Goal: Transaction & Acquisition: Purchase product/service

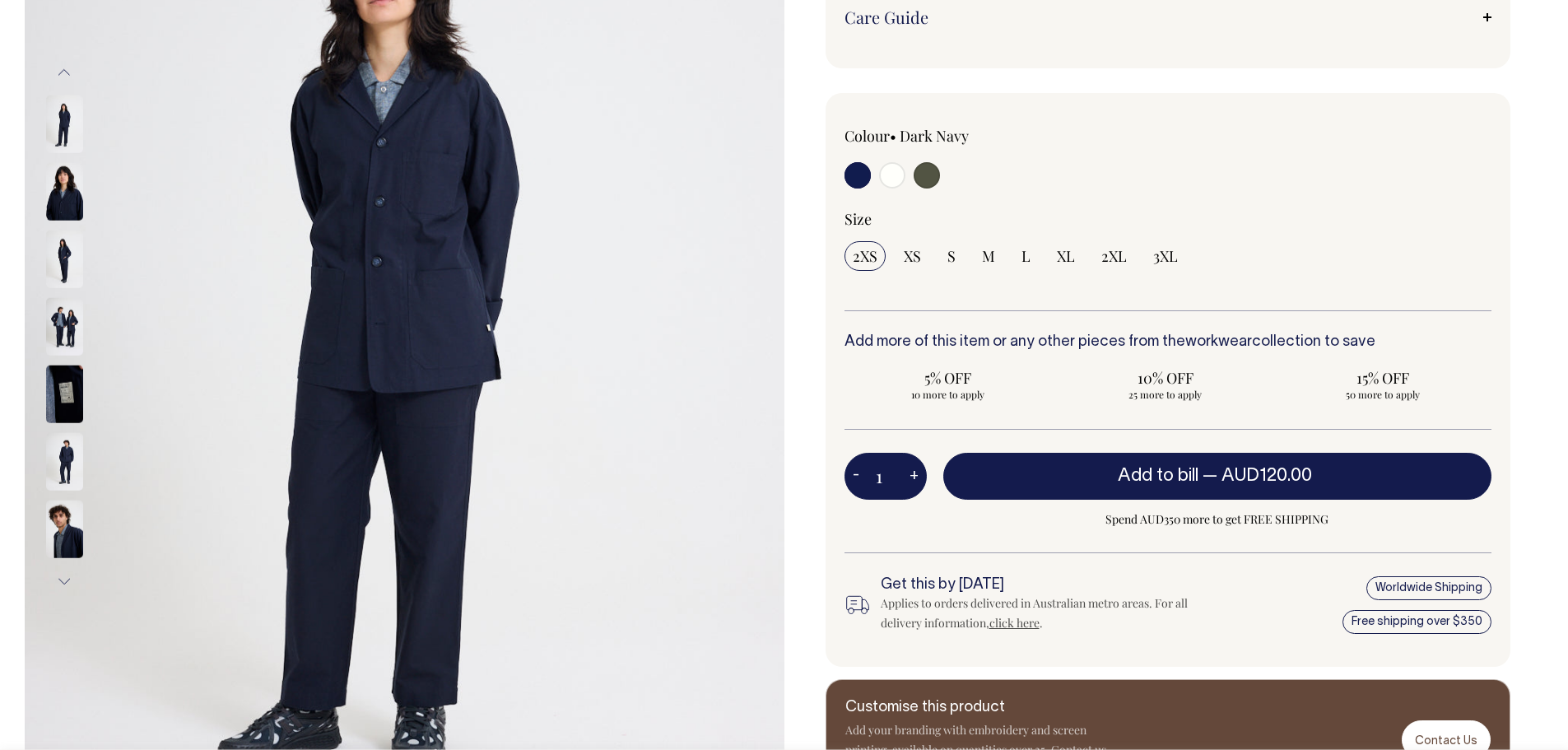
click at [931, 162] on input "radio" at bounding box center [927, 175] width 27 height 27
radio input "true"
select select "Olive"
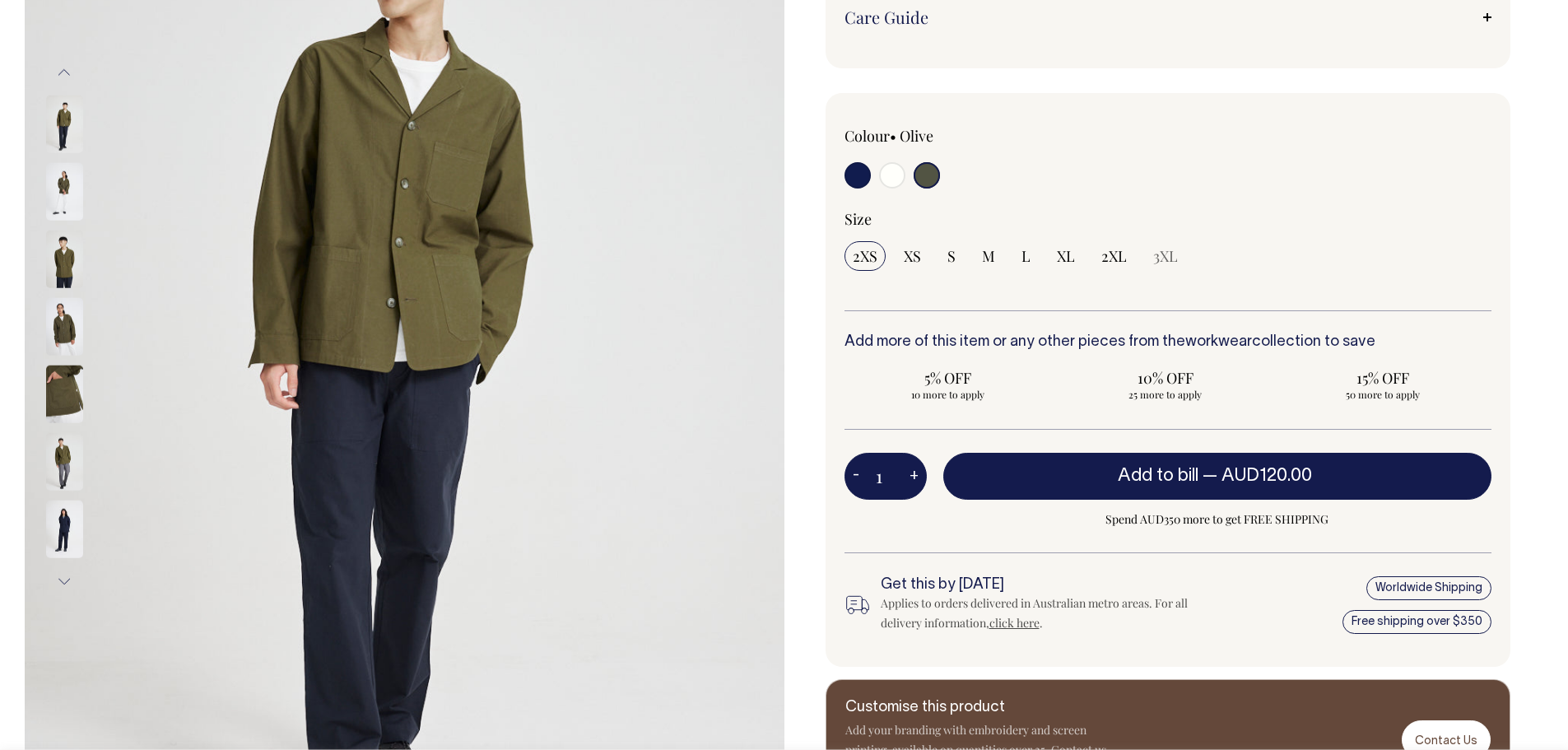
click at [860, 177] on input "radio" at bounding box center [857, 175] width 27 height 27
radio input "true"
select select "Dark Navy"
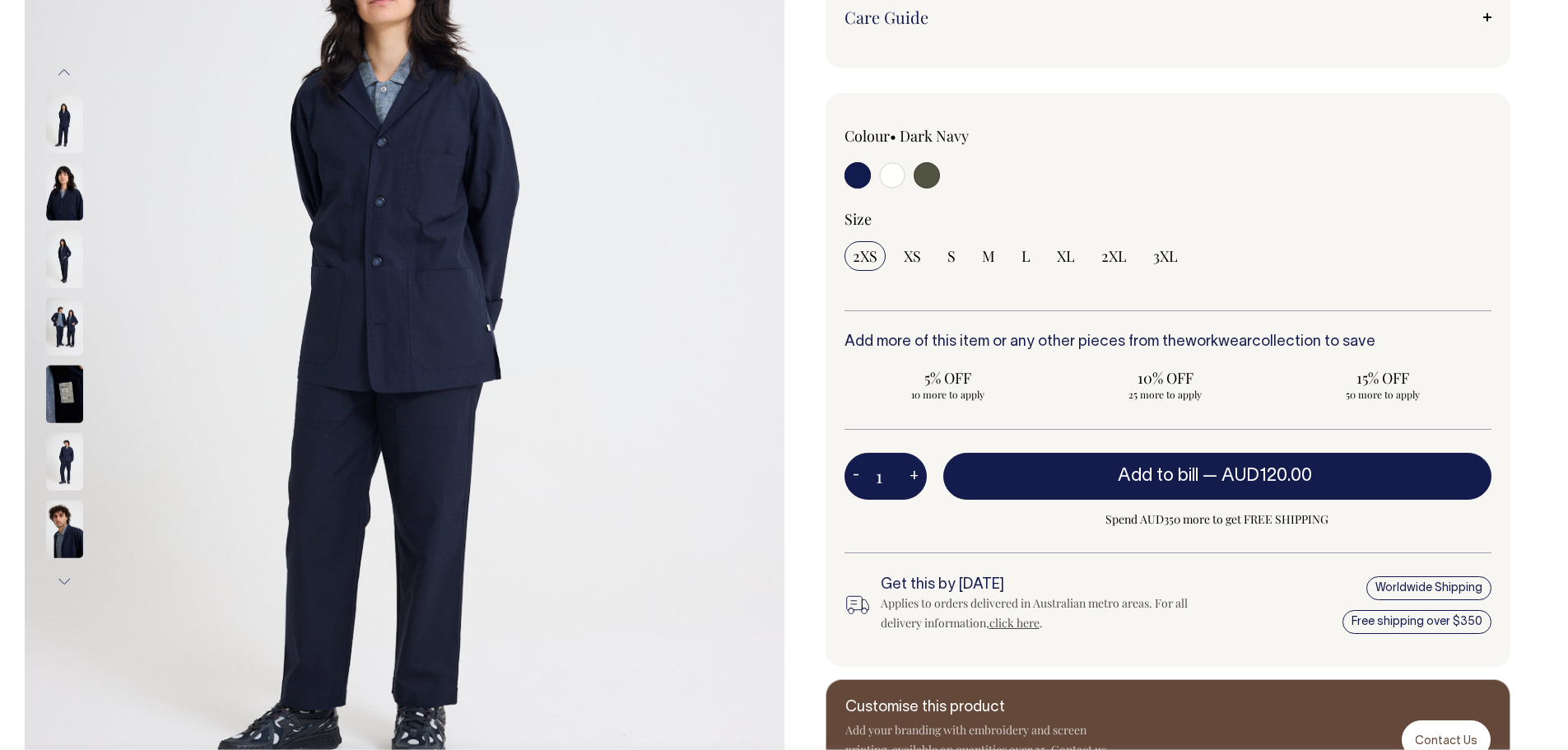
click at [925, 178] on input "radio" at bounding box center [927, 175] width 27 height 27
radio input "true"
select select "Olive"
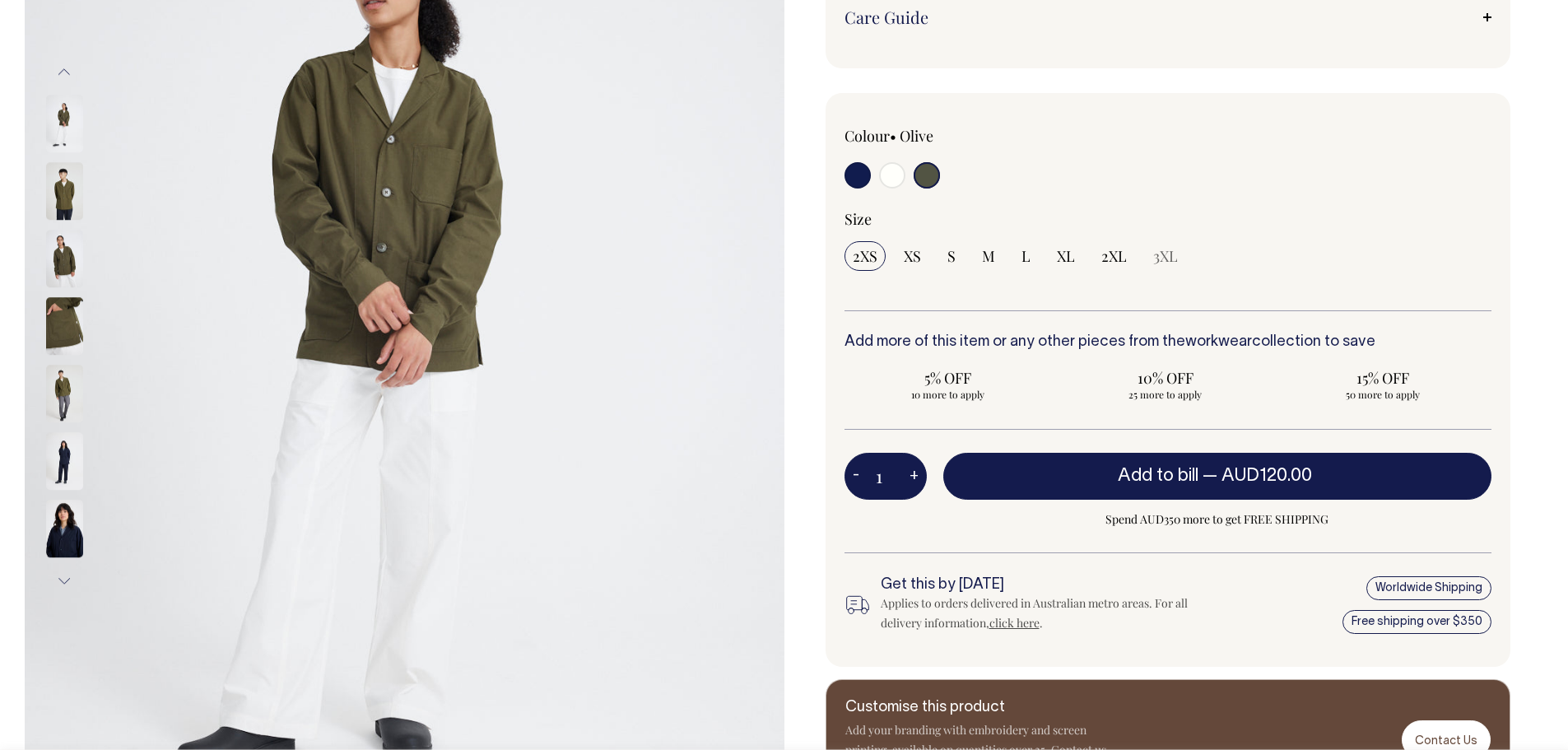
click at [853, 181] on input "radio" at bounding box center [857, 175] width 27 height 27
radio input "true"
select select "Dark Navy"
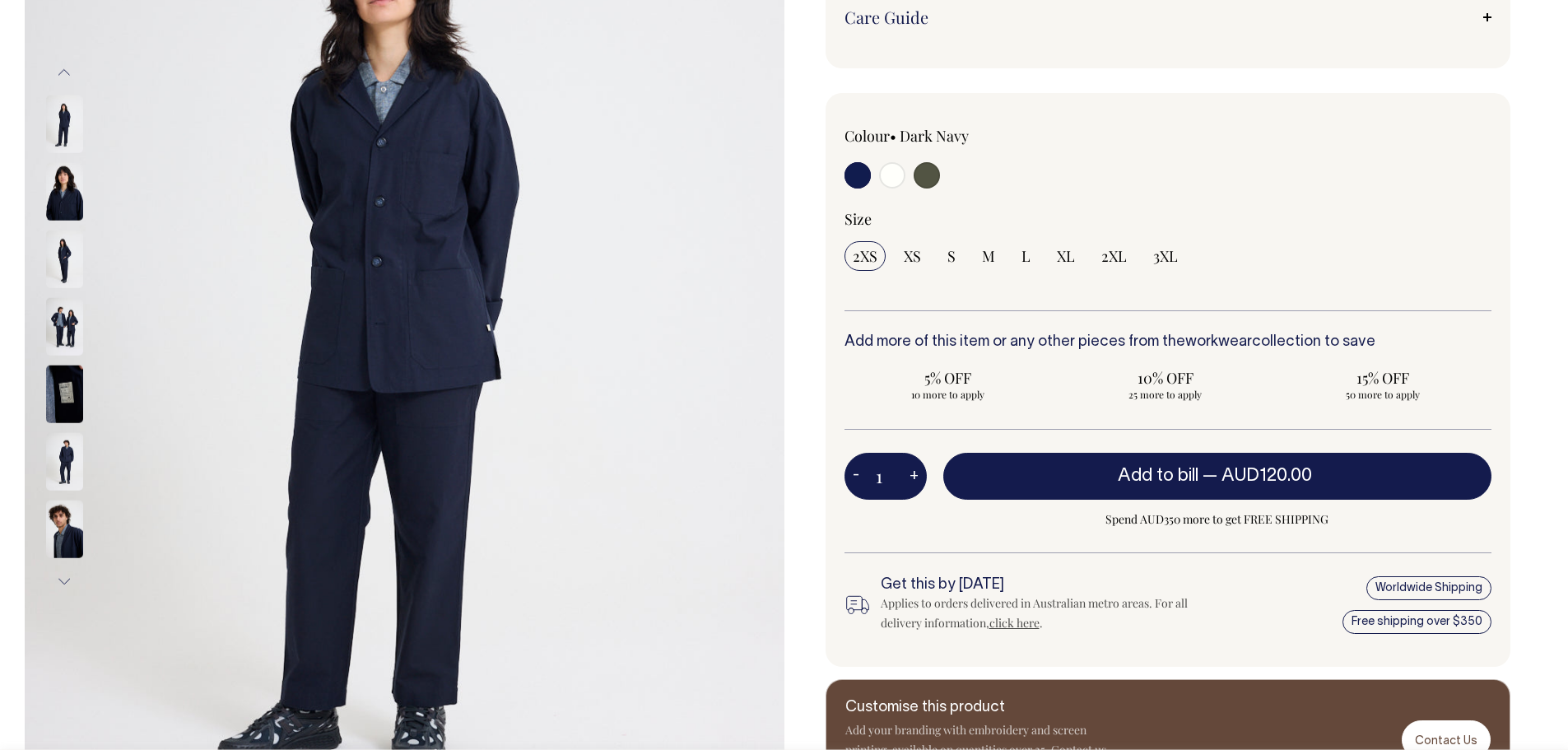
click at [885, 179] on input "radio" at bounding box center [892, 175] width 27 height 27
radio input "true"
select select "Off-White"
